Goal: Task Accomplishment & Management: Manage account settings

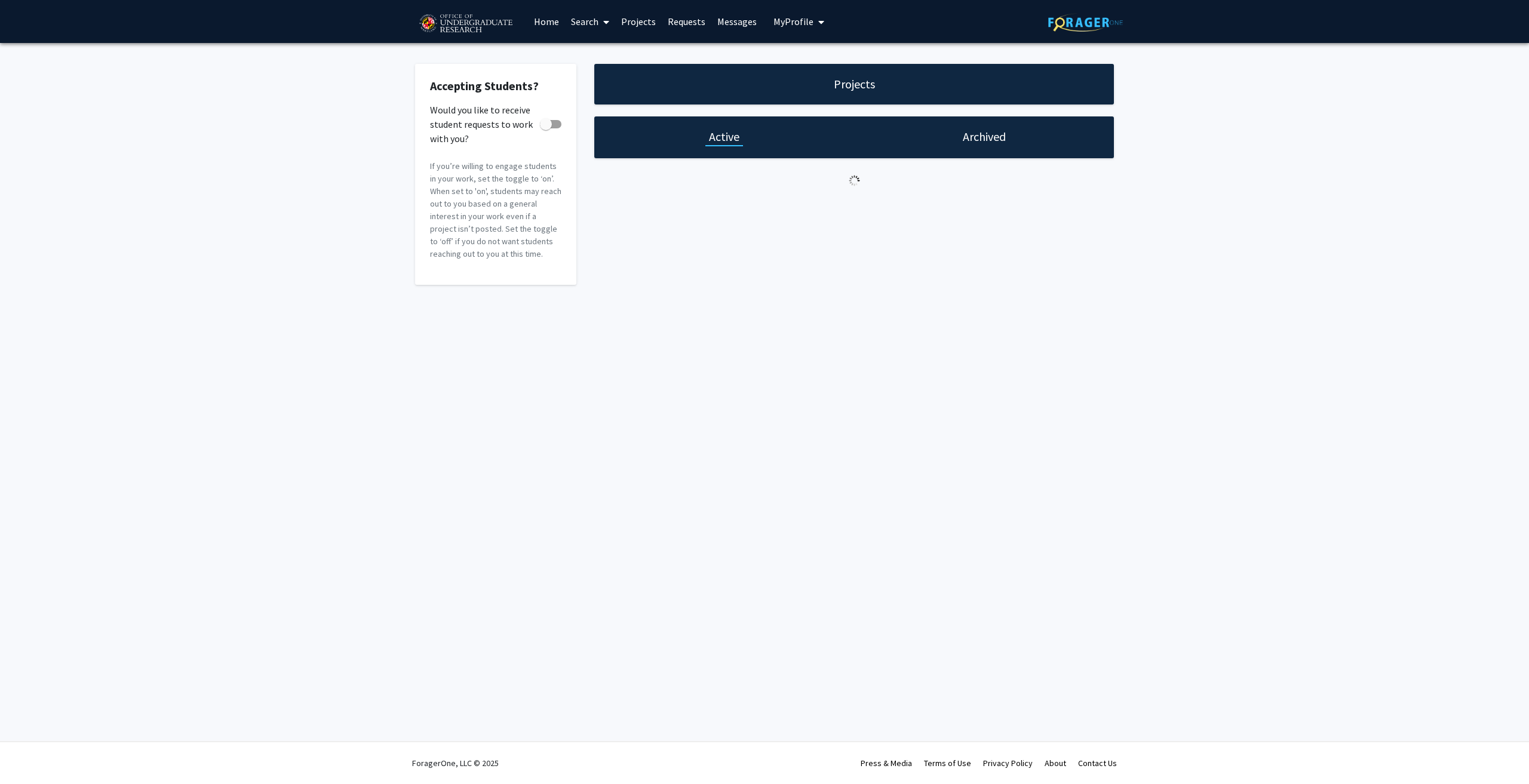
checkbox input "true"
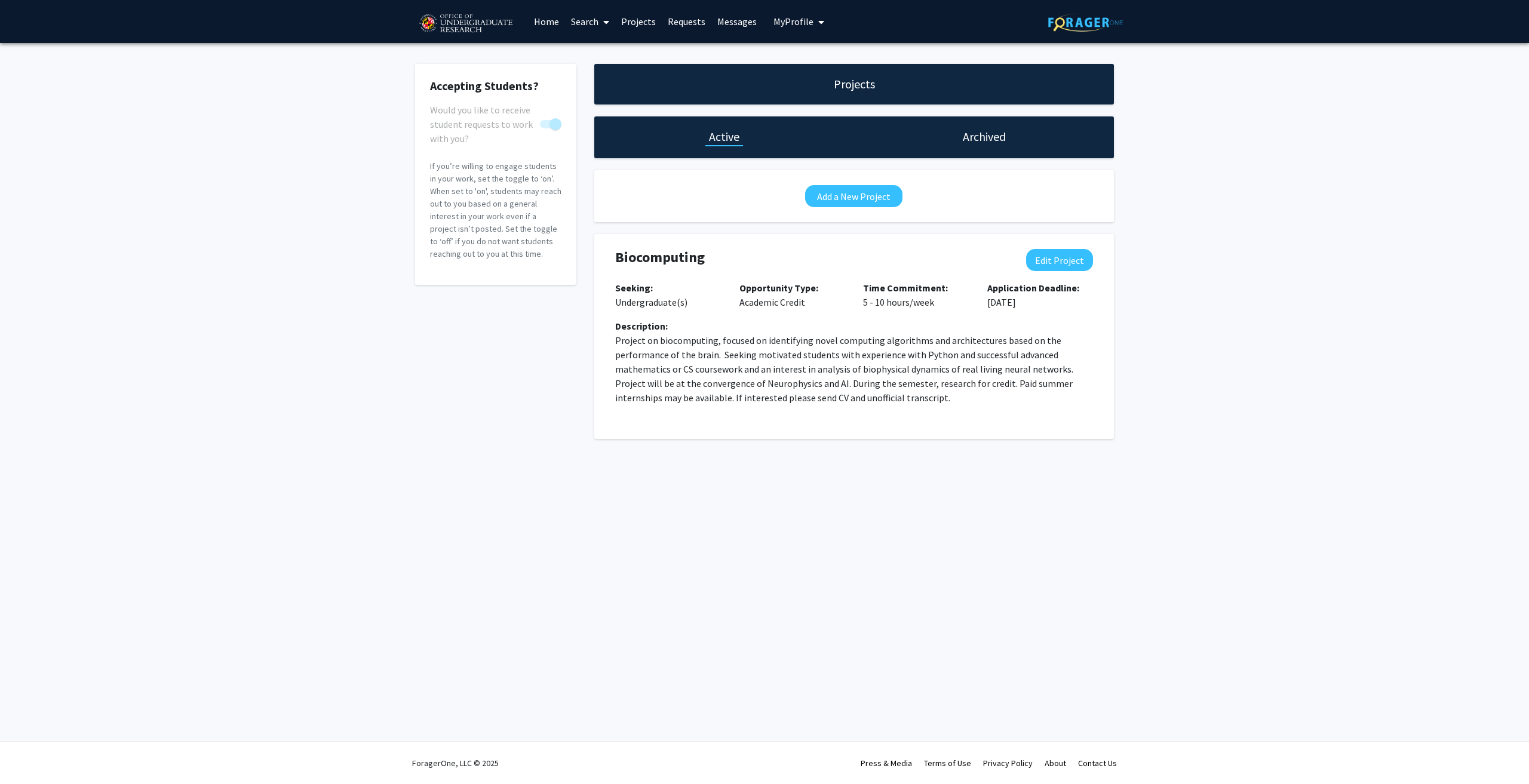
click at [677, 21] on link "Requests" at bounding box center [687, 21] width 50 height 42
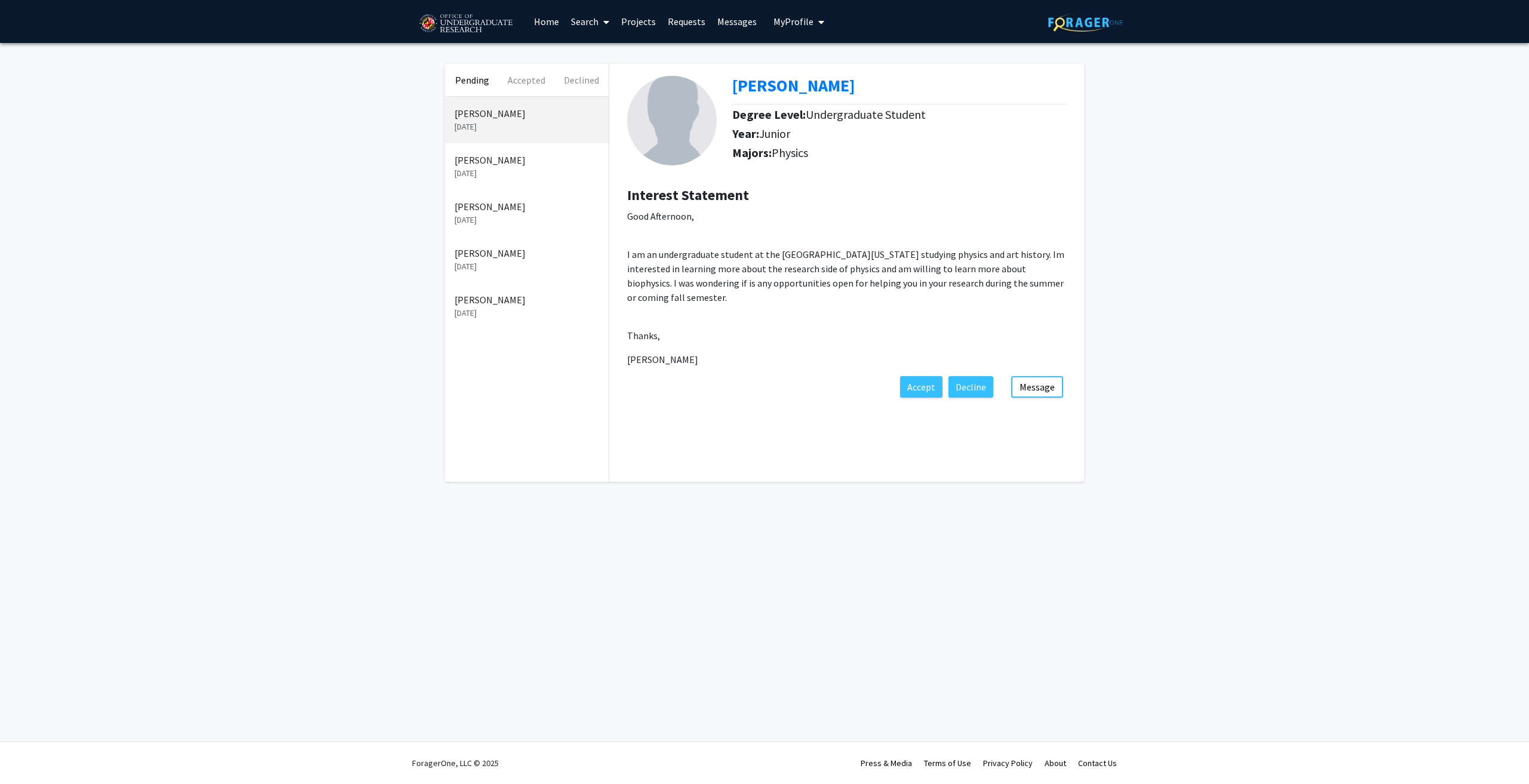
click at [633, 23] on link "Projects" at bounding box center [638, 21] width 47 height 42
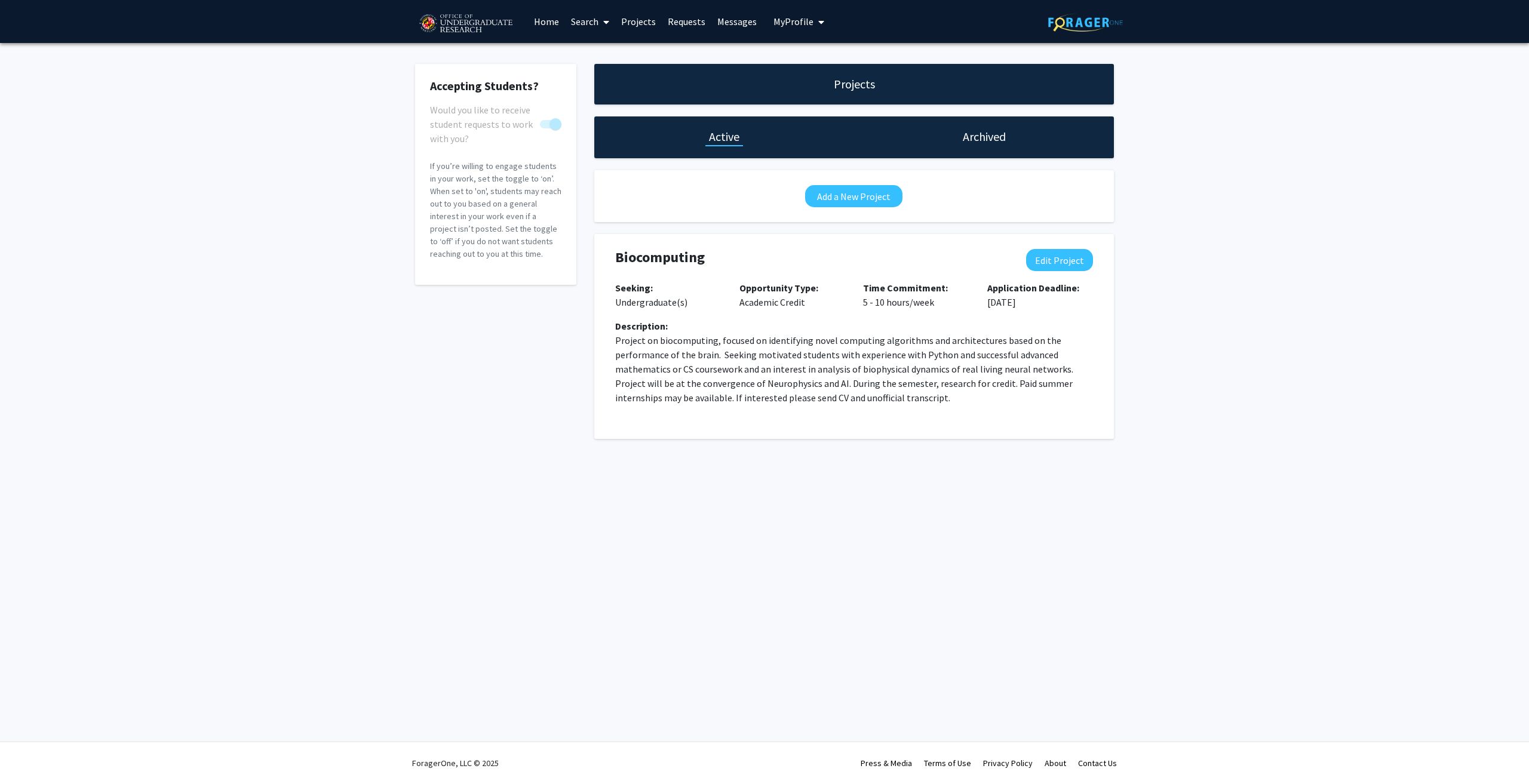
click at [553, 26] on link "Home" at bounding box center [546, 21] width 37 height 42
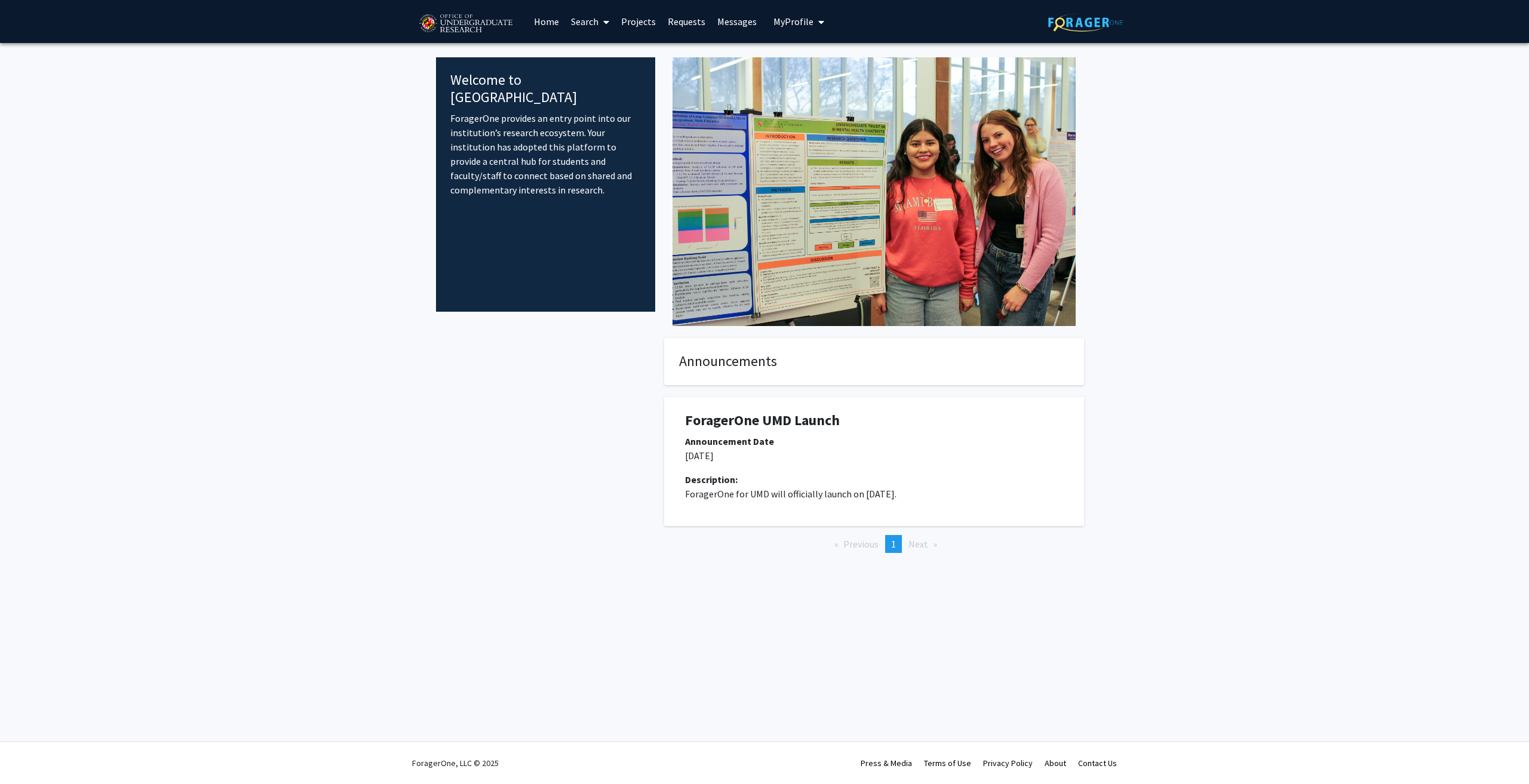
click at [584, 22] on link "Search" at bounding box center [590, 21] width 50 height 42
click at [642, 19] on link "Projects" at bounding box center [638, 21] width 47 height 42
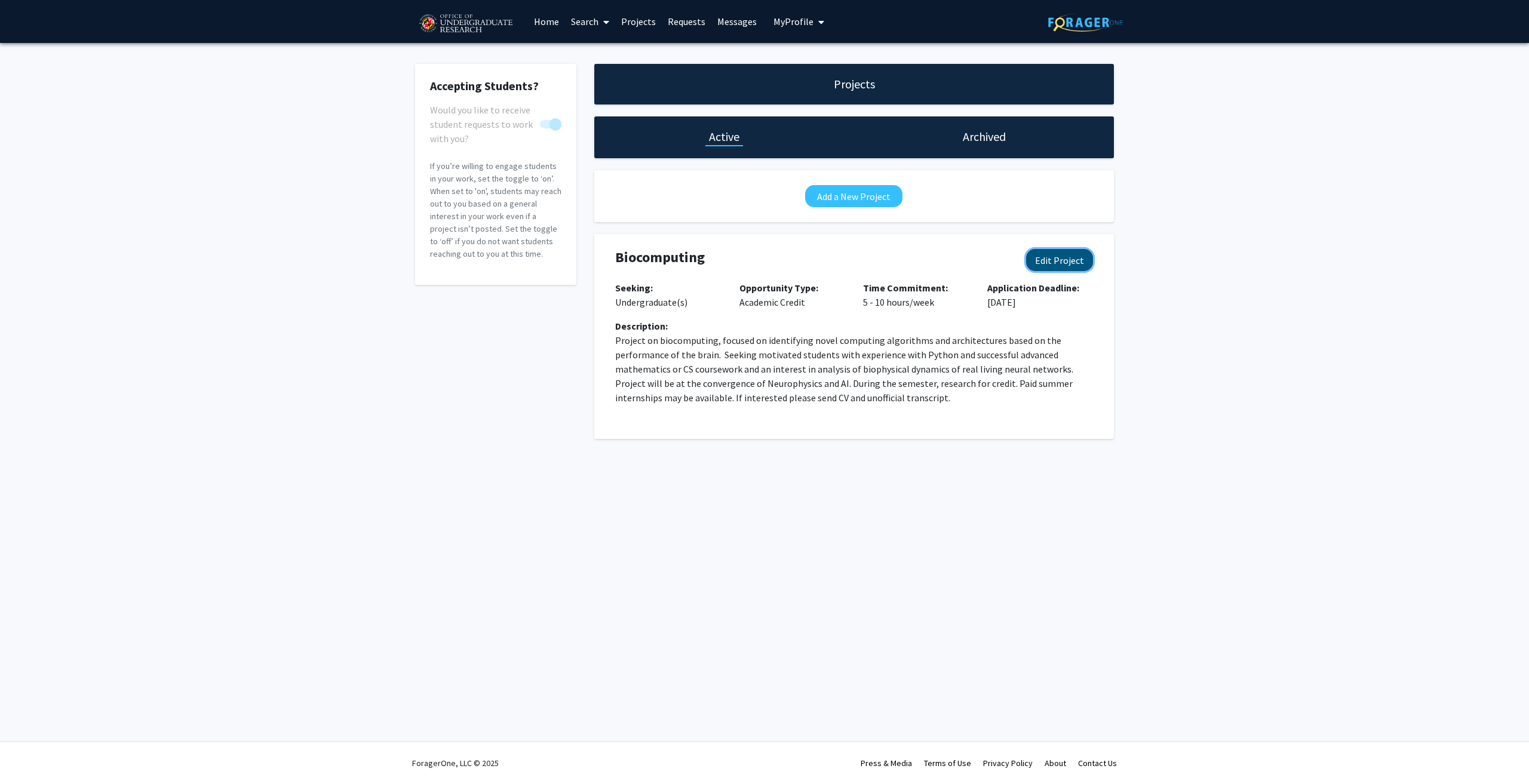
click at [1044, 261] on button "Edit Project" at bounding box center [1059, 260] width 67 height 22
select select "5 - 10"
